Goal: Find specific page/section: Find specific page/section

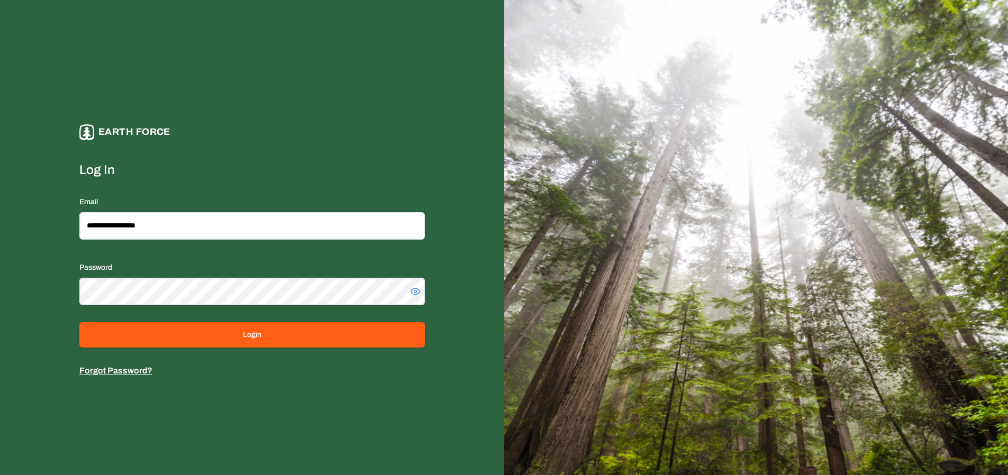
click at [225, 350] on form "**********" at bounding box center [251, 269] width 345 height 216
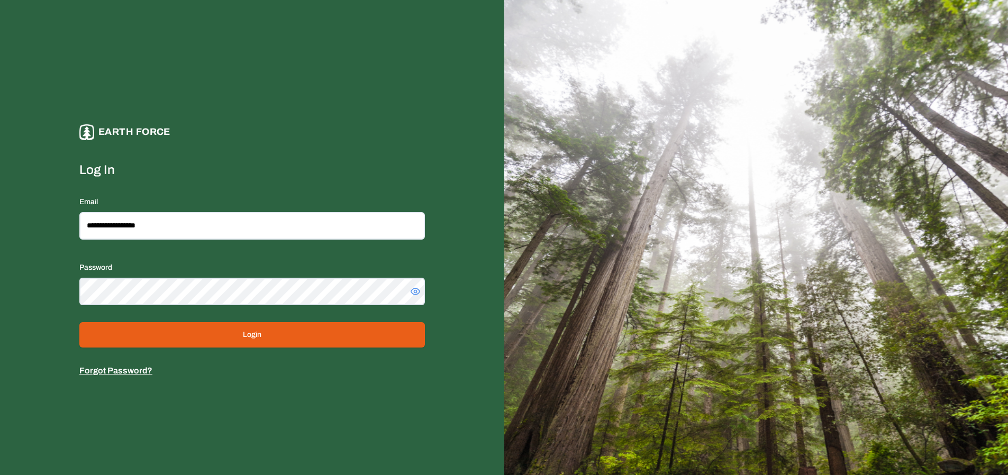
click at [226, 346] on button "Login" at bounding box center [251, 334] width 345 height 25
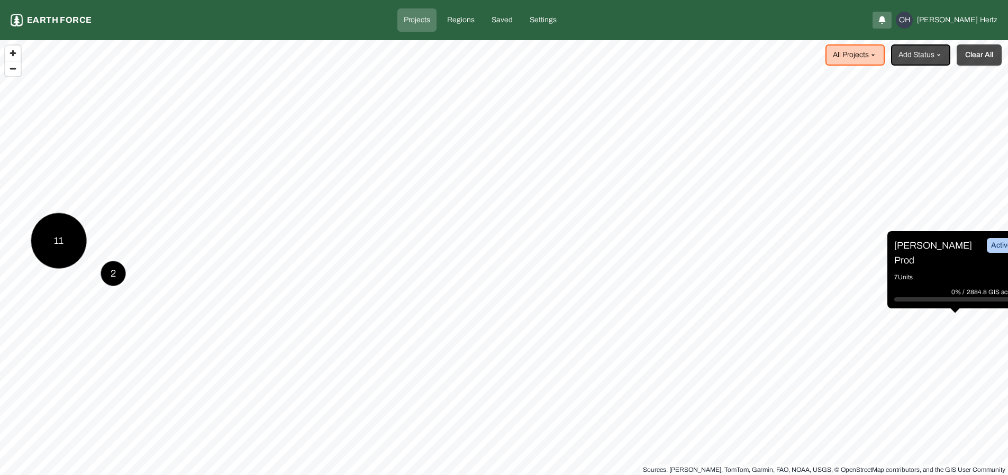
click at [968, 64] on button "Clear All" at bounding box center [978, 54] width 45 height 21
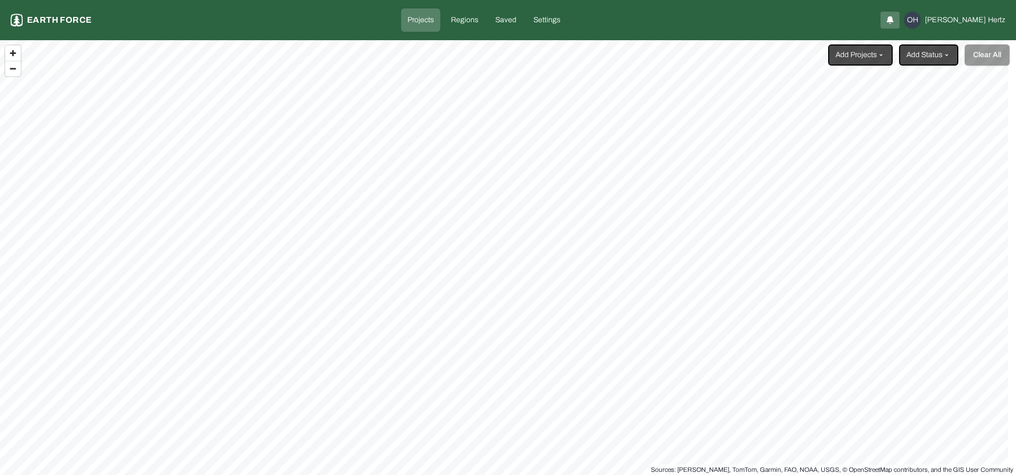
click at [857, 60] on html "Projects Earth force Projects Regions Saved Settings OH [PERSON_NAME] Add Proje…" at bounding box center [508, 237] width 1016 height 475
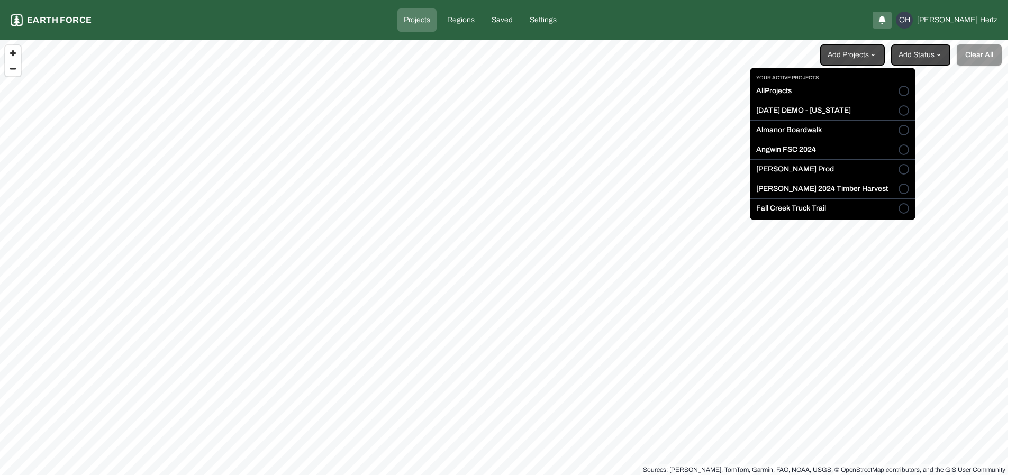
click at [808, 110] on label "[DATE] DEMO - [US_STATE]" at bounding box center [803, 110] width 95 height 11
click at [898, 110] on button "[DATE] DEMO - [US_STATE]" at bounding box center [903, 110] width 11 height 11
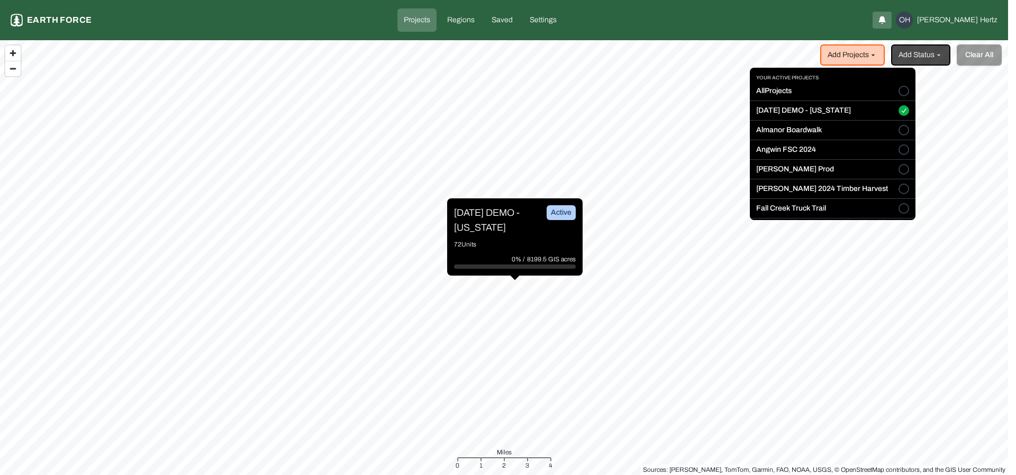
click at [479, 214] on html "Projects Earth force Projects Regions Saved Settings OH [PERSON_NAME] Add Proje…" at bounding box center [508, 237] width 1016 height 475
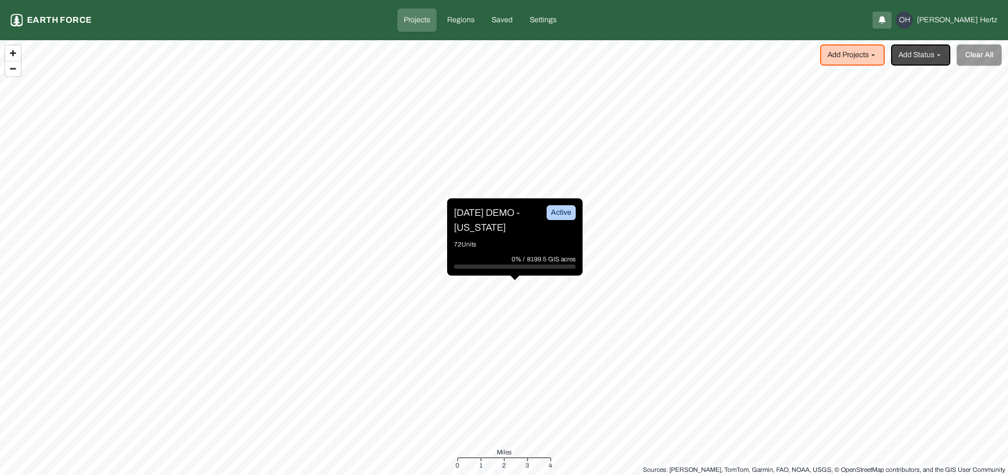
click at [481, 212] on p "[DATE] DEMO - [US_STATE]" at bounding box center [493, 220] width 79 height 30
